Goal: Task Accomplishment & Management: Manage account settings

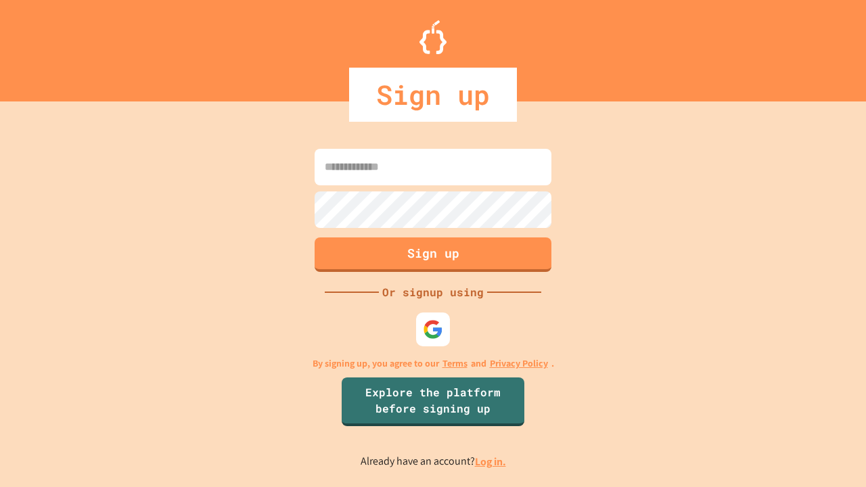
click at [491, 461] on link "Log in." at bounding box center [490, 461] width 31 height 14
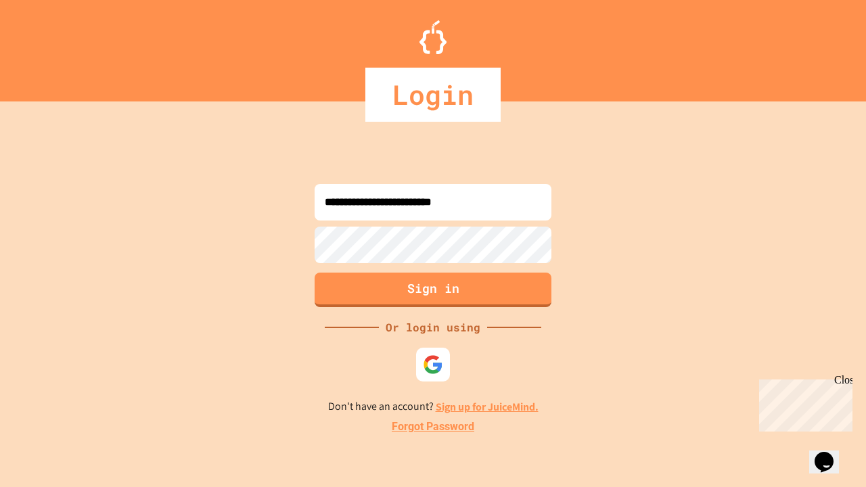
type input "**********"
